Goal: Communication & Community: Answer question/provide support

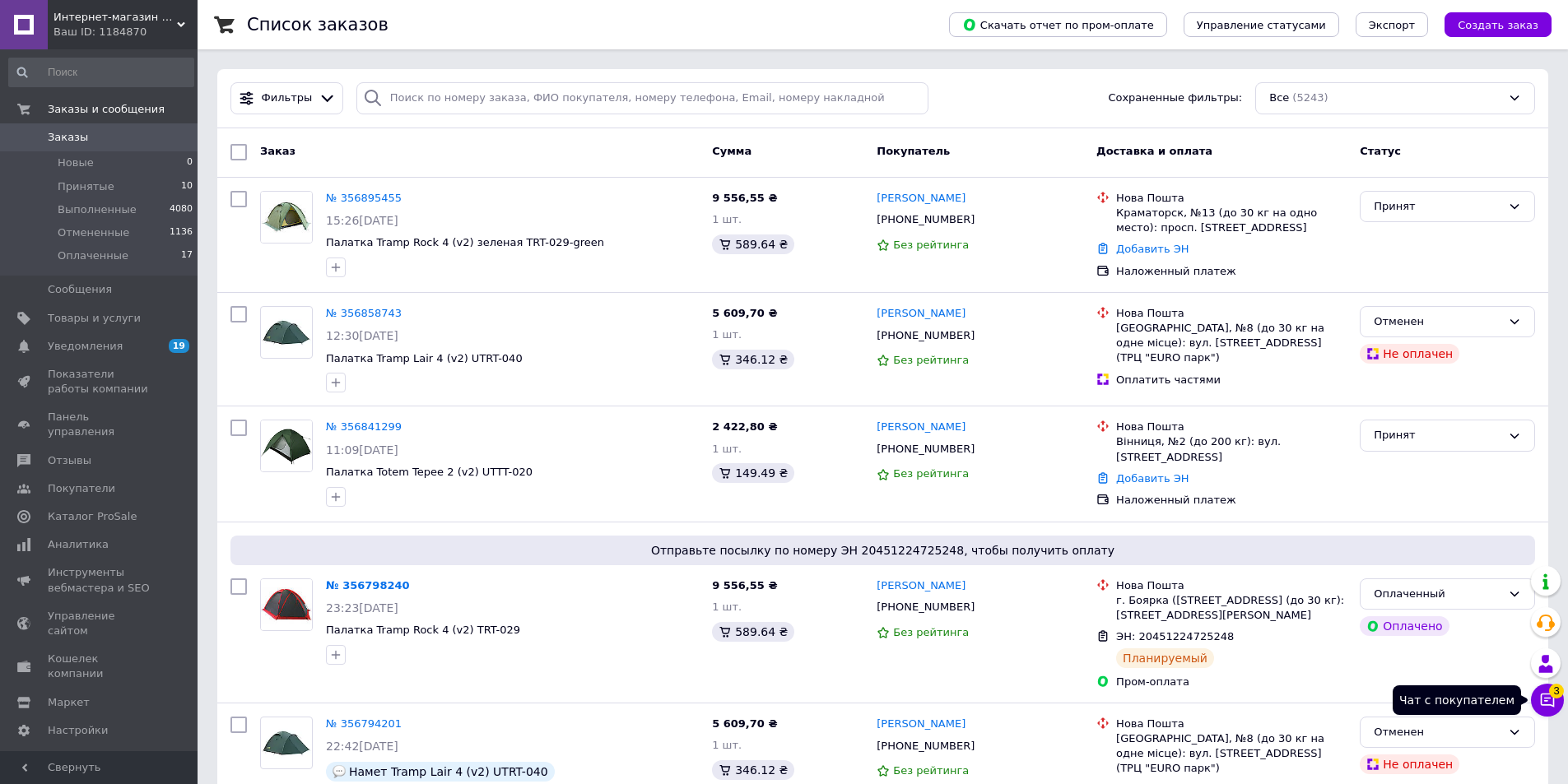
click at [1544, 703] on icon at bounding box center [1547, 699] width 17 height 17
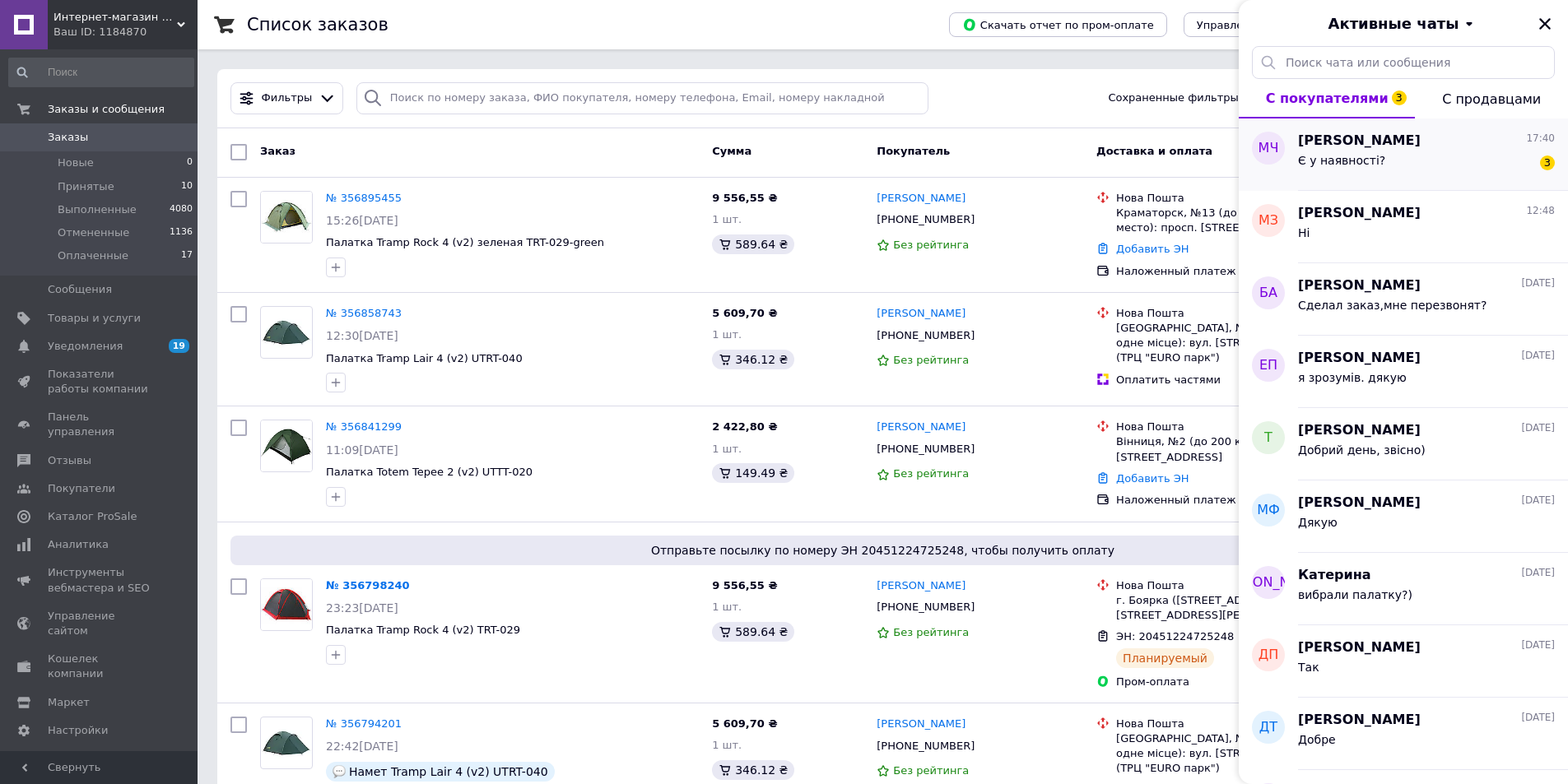
click at [1360, 181] on div "[PERSON_NAME] 17:40 Є у наявності? 3" at bounding box center [1432, 154] width 270 height 72
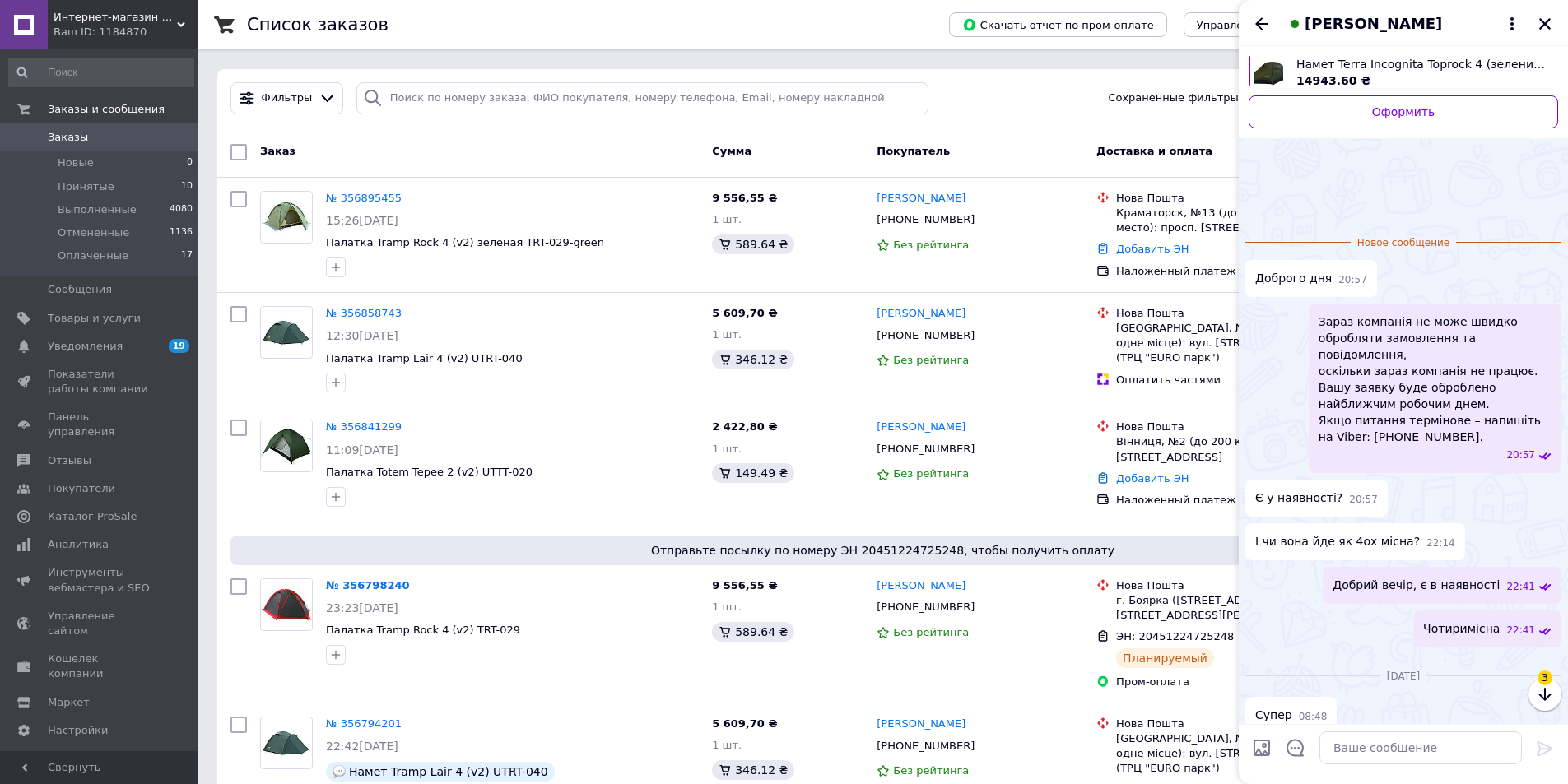
scroll to position [94, 0]
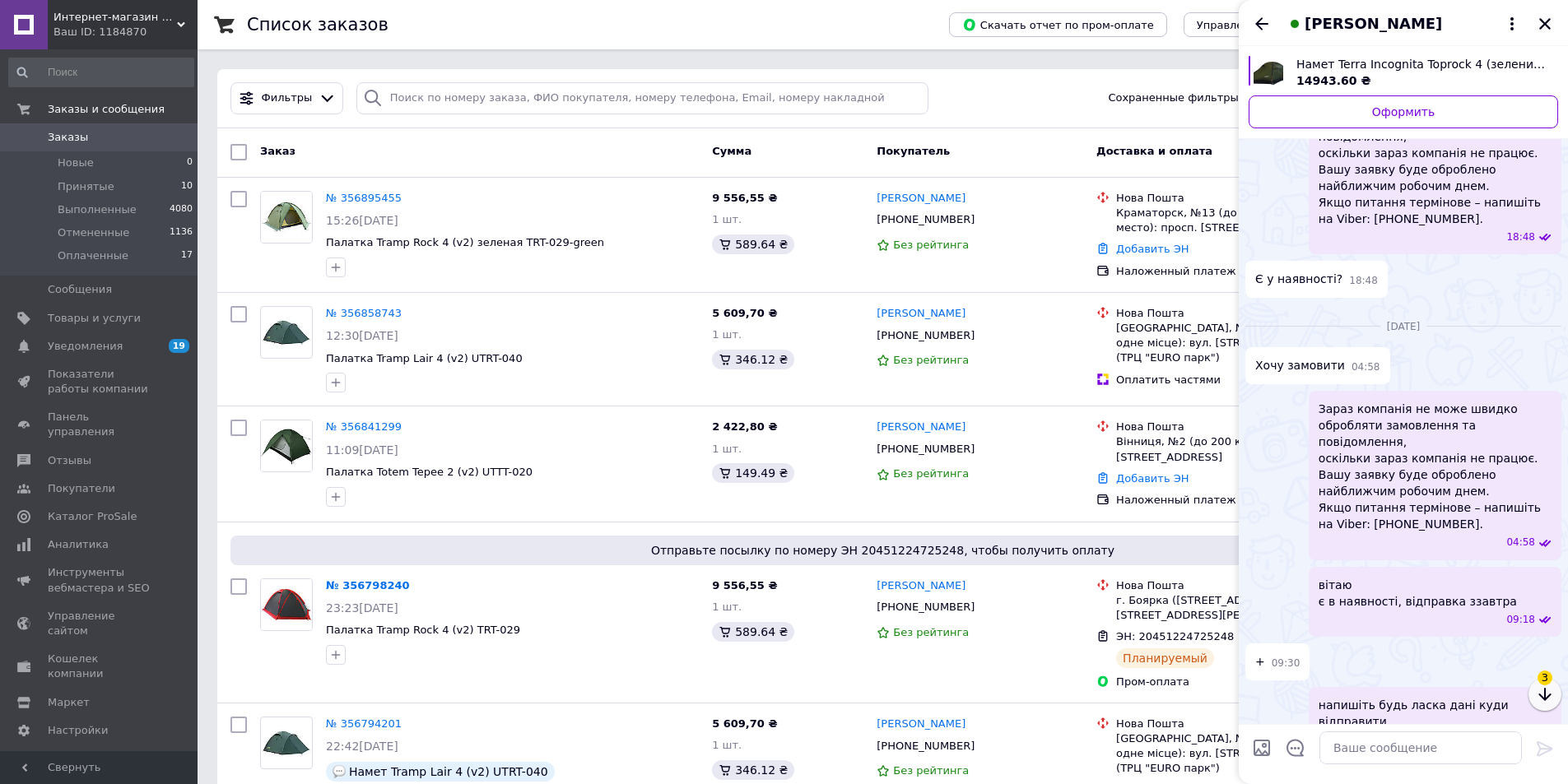
click at [1546, 694] on icon "button" at bounding box center [1544, 694] width 20 height 20
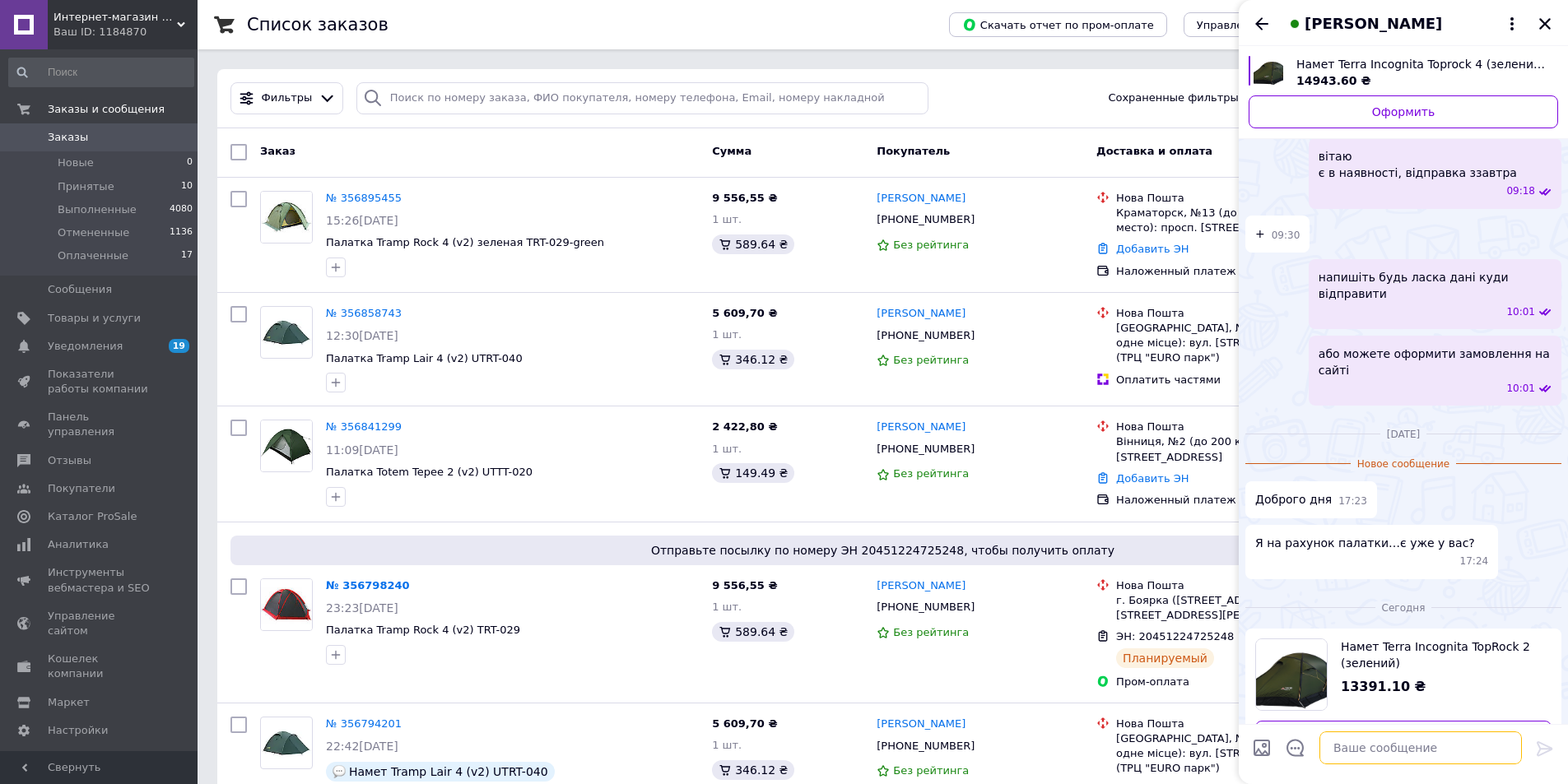
click at [1415, 749] on textarea at bounding box center [1421, 748] width 202 height 33
click at [1385, 753] on textarea "ми вже відправляли вам. сьогодні забрали повекрненя" at bounding box center [1404, 740] width 236 height 50
type textarea "ми вже відправляли вам. сьогодні забрали повернення"
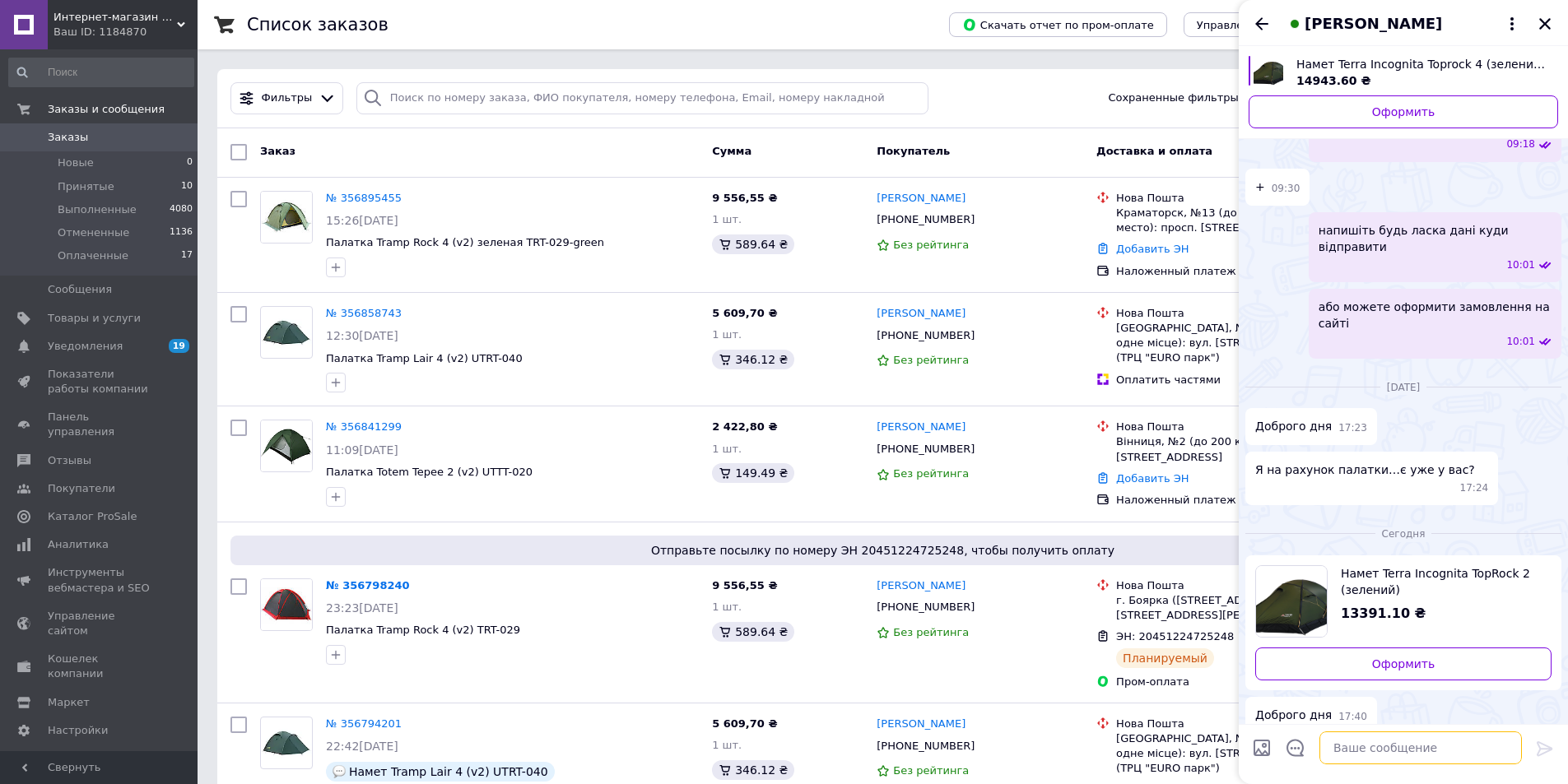
scroll to position [1324, 0]
click at [1545, 17] on icon "Закрыть" at bounding box center [1544, 24] width 15 height 15
